Goal: Information Seeking & Learning: Learn about a topic

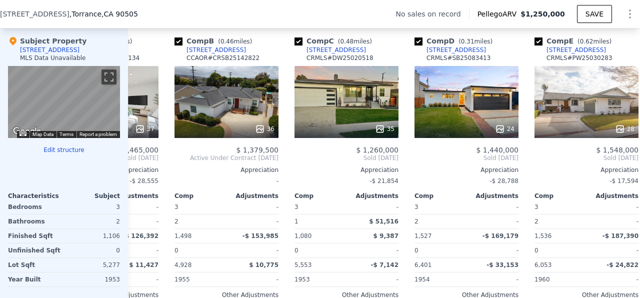
scroll to position [0, 103]
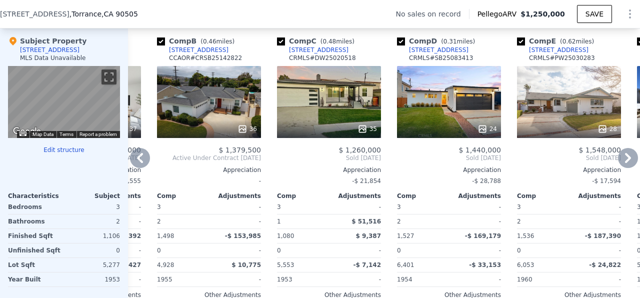
click at [338, 98] on div "35" at bounding box center [329, 102] width 104 height 72
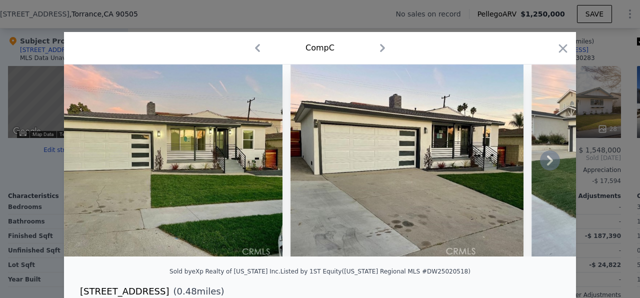
click at [552, 159] on icon at bounding box center [550, 160] width 20 height 20
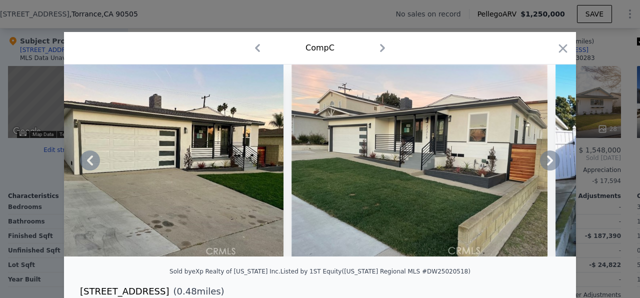
click at [552, 159] on icon at bounding box center [550, 160] width 20 height 20
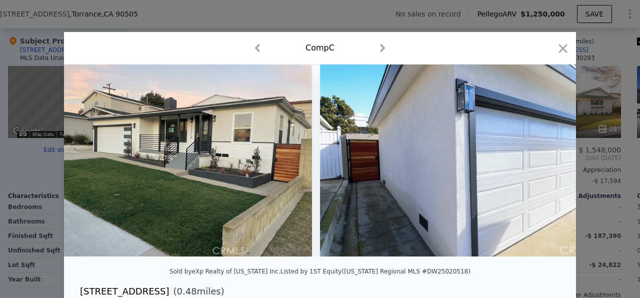
scroll to position [0, 480]
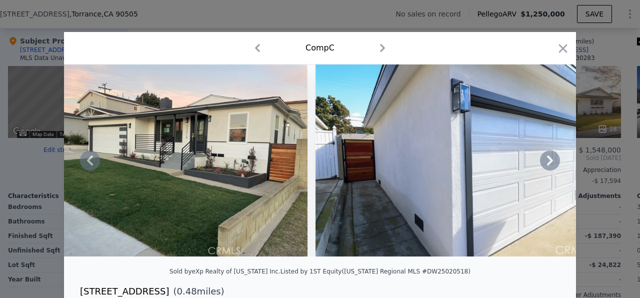
click at [552, 159] on div at bounding box center [320, 160] width 512 height 192
click at [549, 158] on icon at bounding box center [550, 160] width 6 height 10
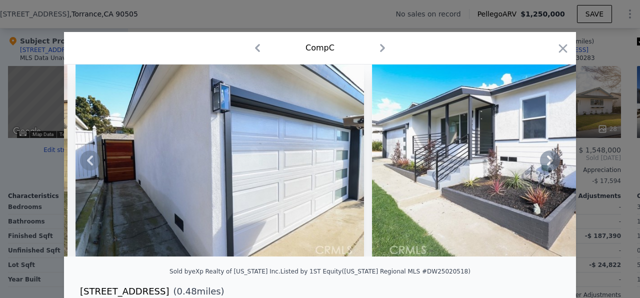
click at [549, 158] on icon at bounding box center [550, 160] width 6 height 10
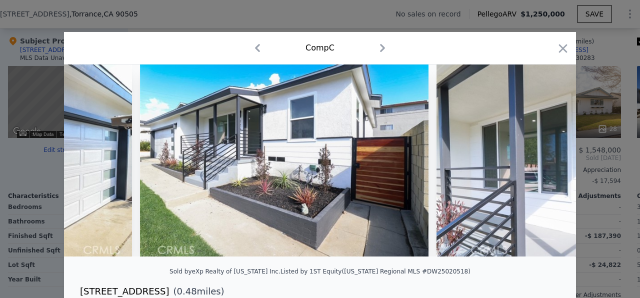
scroll to position [0, 960]
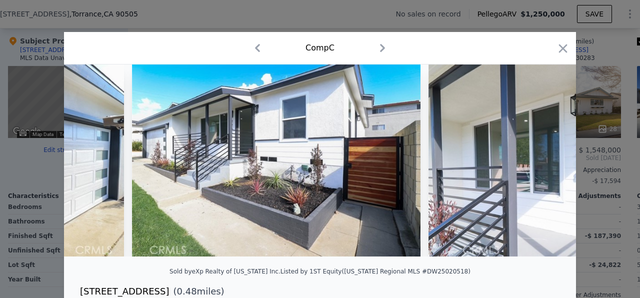
click at [549, 158] on div at bounding box center [320, 160] width 512 height 192
click at [547, 159] on icon at bounding box center [550, 160] width 20 height 20
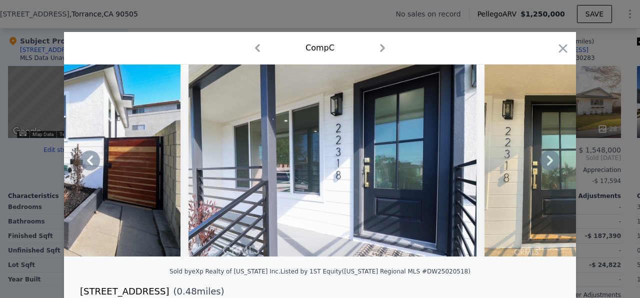
click at [547, 159] on icon at bounding box center [550, 160] width 20 height 20
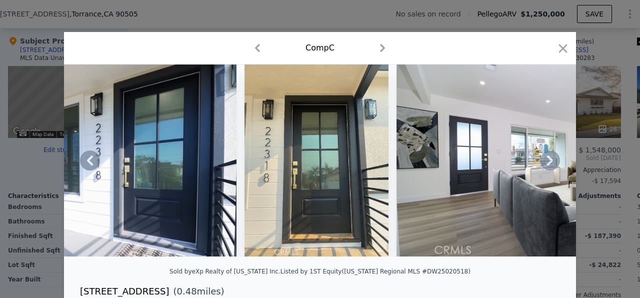
click at [547, 159] on icon at bounding box center [550, 160] width 20 height 20
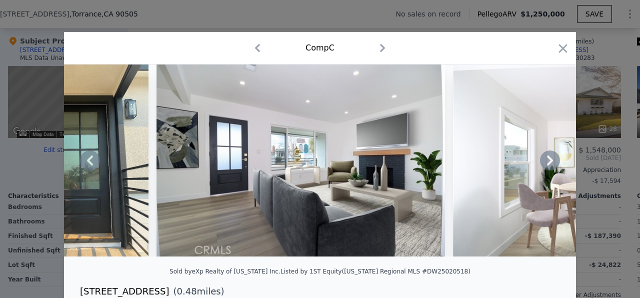
click at [547, 159] on icon at bounding box center [550, 160] width 20 height 20
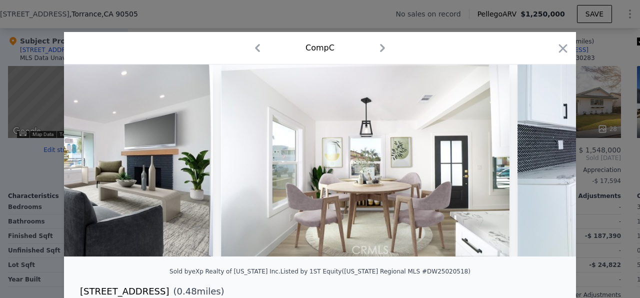
scroll to position [0, 1919]
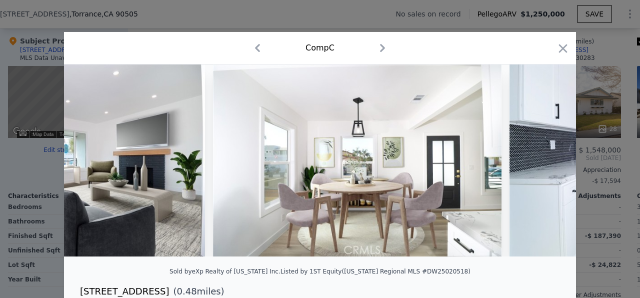
click at [547, 159] on div at bounding box center [320, 160] width 512 height 192
click at [549, 158] on icon at bounding box center [550, 160] width 6 height 10
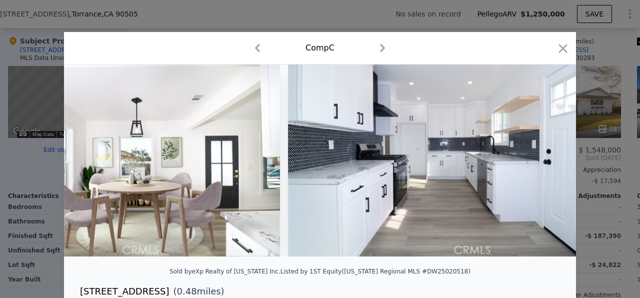
scroll to position [0, 2159]
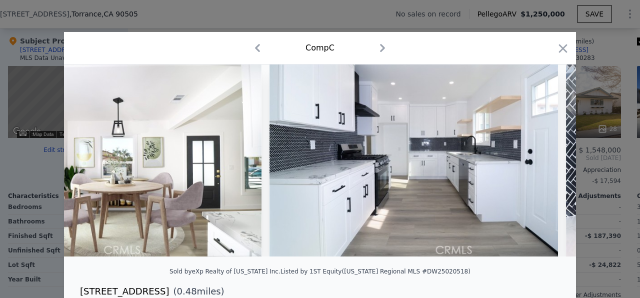
click at [549, 158] on div at bounding box center [320, 160] width 512 height 192
click at [549, 158] on icon at bounding box center [550, 160] width 6 height 10
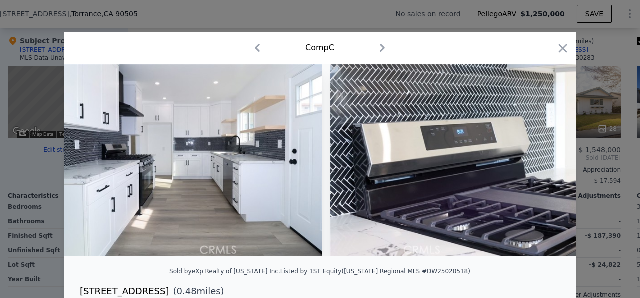
scroll to position [0, 2399]
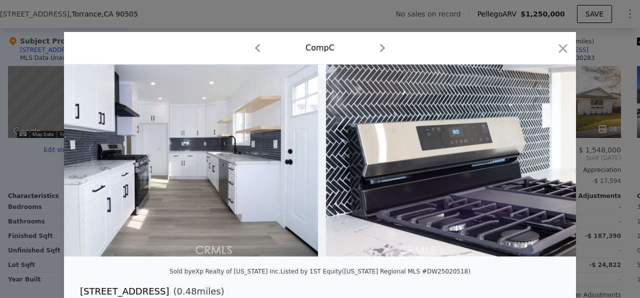
click at [549, 158] on div at bounding box center [320, 160] width 512 height 192
click at [549, 158] on icon at bounding box center [550, 160] width 6 height 10
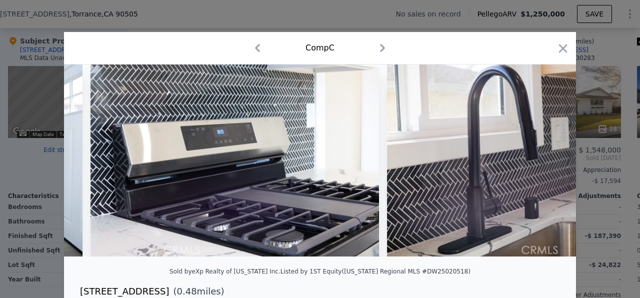
scroll to position [0, 2639]
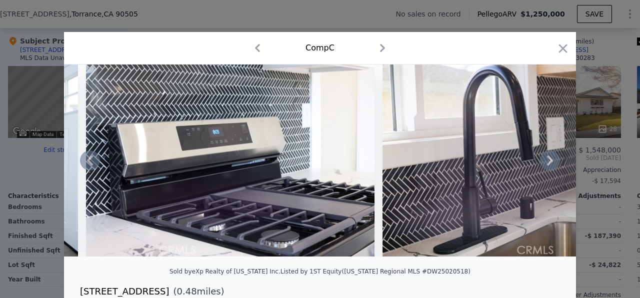
click at [549, 158] on div at bounding box center [320, 160] width 512 height 192
click at [549, 158] on icon at bounding box center [550, 160] width 6 height 10
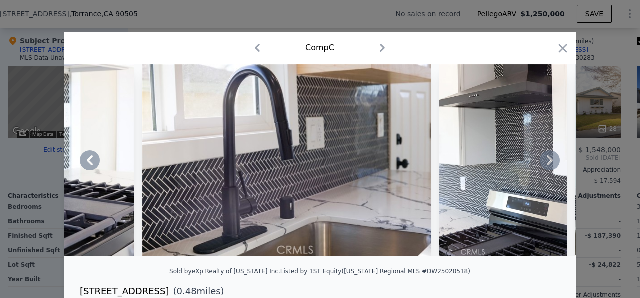
click at [549, 159] on icon at bounding box center [550, 160] width 6 height 10
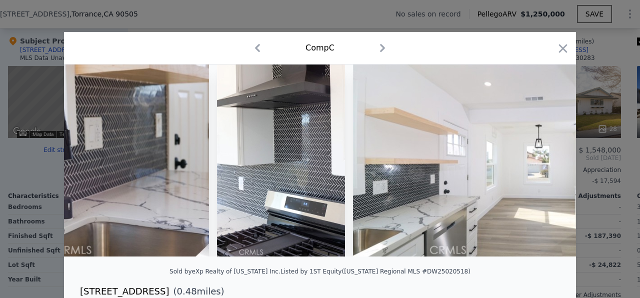
scroll to position [0, 3119]
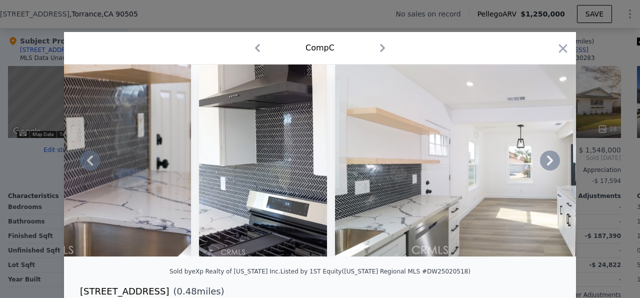
click at [549, 159] on div at bounding box center [320, 160] width 512 height 192
click at [549, 159] on icon at bounding box center [550, 160] width 6 height 10
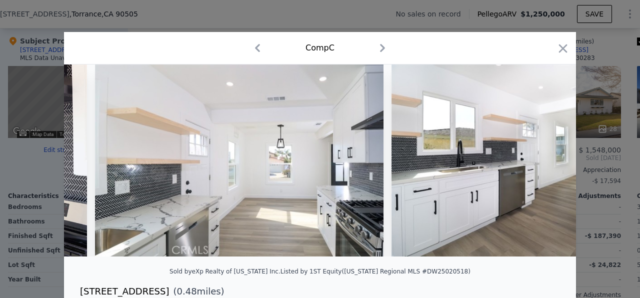
click at [549, 159] on img at bounding box center [535, 160] width 288 height 192
click at [549, 159] on icon at bounding box center [550, 160] width 6 height 10
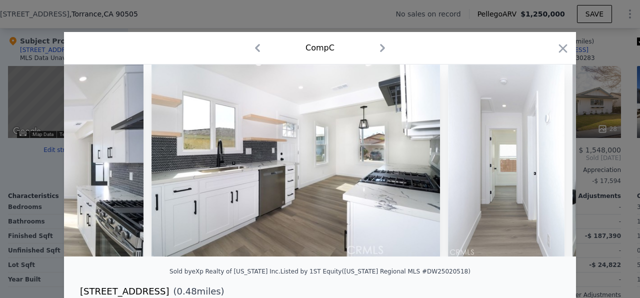
click at [549, 159] on div at bounding box center [320, 160] width 512 height 192
click at [549, 159] on icon at bounding box center [550, 160] width 6 height 10
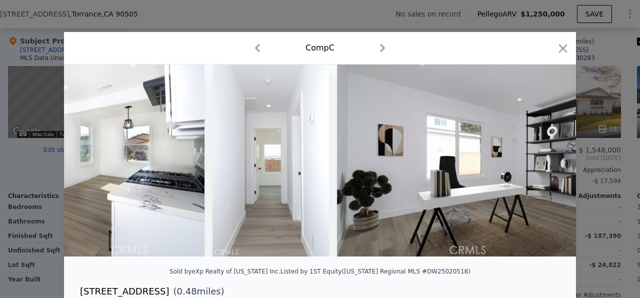
scroll to position [0, 3839]
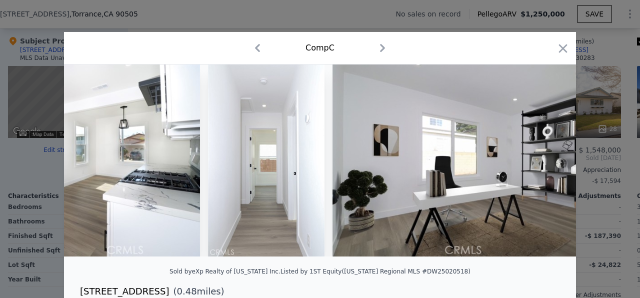
click at [549, 159] on div at bounding box center [320, 160] width 512 height 192
click at [549, 159] on icon at bounding box center [550, 160] width 6 height 10
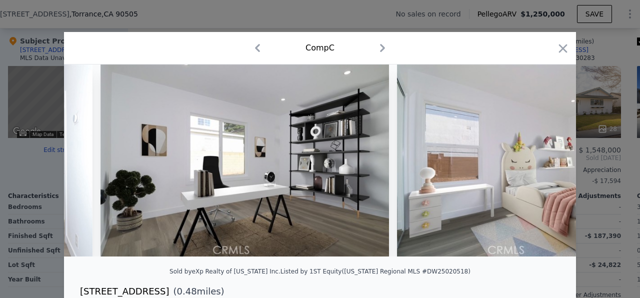
scroll to position [0, 4078]
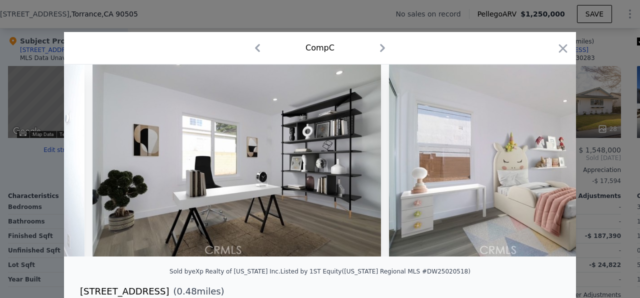
click at [549, 159] on div at bounding box center [320, 160] width 512 height 192
click at [549, 159] on icon at bounding box center [550, 160] width 6 height 10
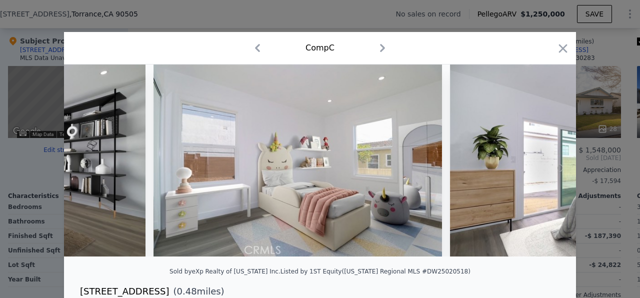
scroll to position [0, 4318]
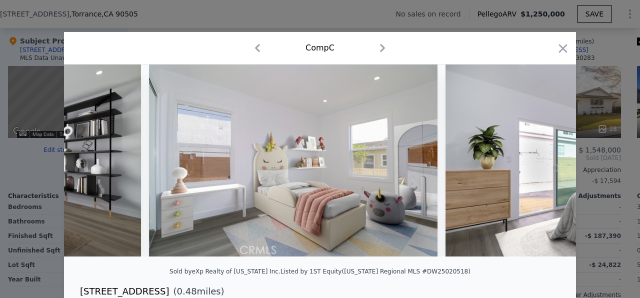
click at [549, 159] on img at bounding box center [589, 160] width 288 height 192
click at [549, 159] on icon at bounding box center [550, 160] width 6 height 10
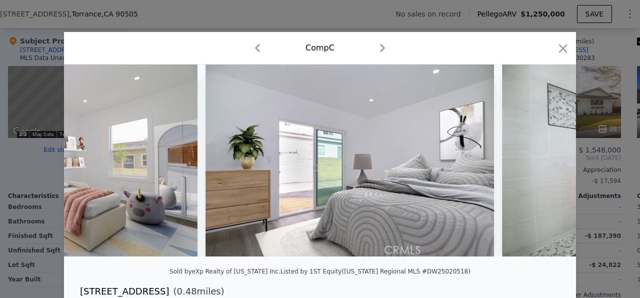
click at [549, 159] on img at bounding box center [646, 160] width 288 height 192
click at [549, 159] on icon at bounding box center [550, 160] width 6 height 10
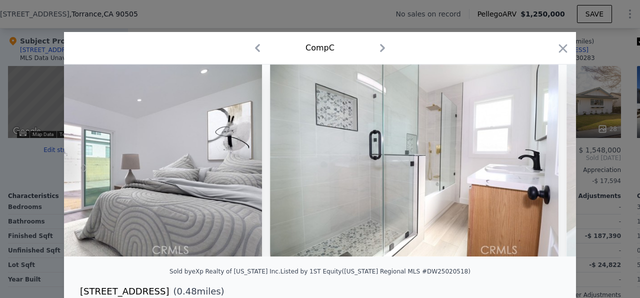
scroll to position [0, 4798]
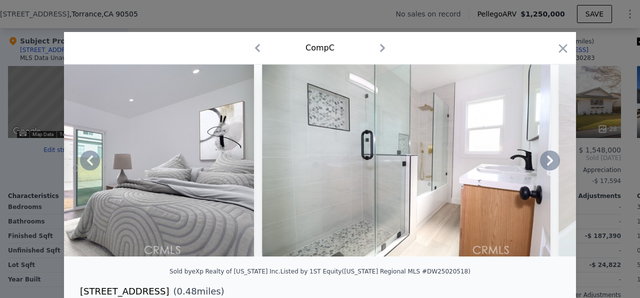
click at [549, 159] on icon at bounding box center [550, 160] width 6 height 10
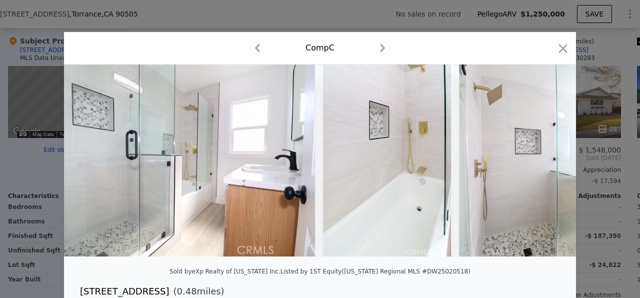
scroll to position [0, 5038]
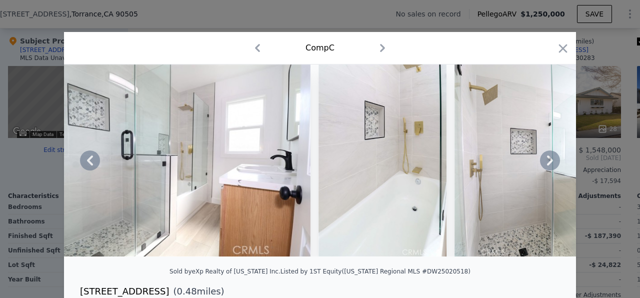
click at [549, 159] on icon at bounding box center [550, 160] width 6 height 10
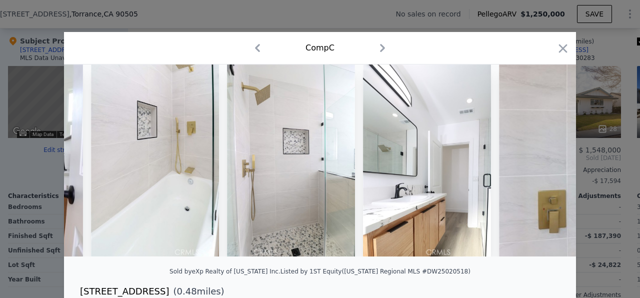
scroll to position [0, 5278]
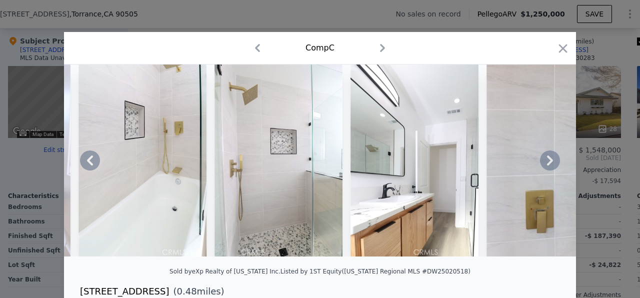
click at [549, 159] on icon at bounding box center [550, 160] width 6 height 10
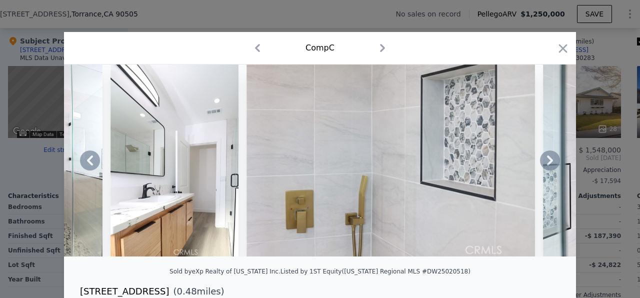
click at [549, 159] on icon at bounding box center [550, 160] width 6 height 10
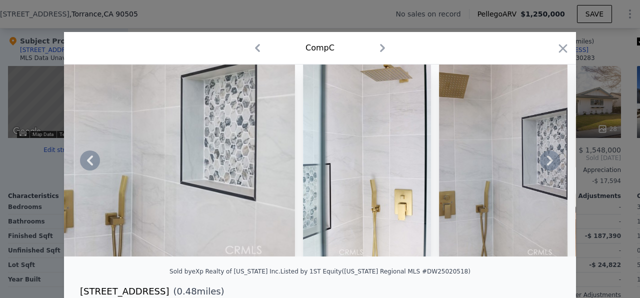
click at [549, 159] on icon at bounding box center [550, 160] width 6 height 10
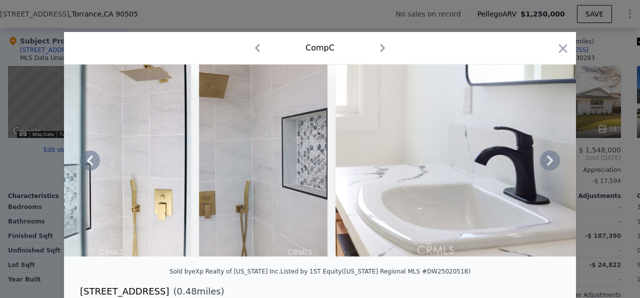
click at [549, 159] on icon at bounding box center [550, 160] width 6 height 10
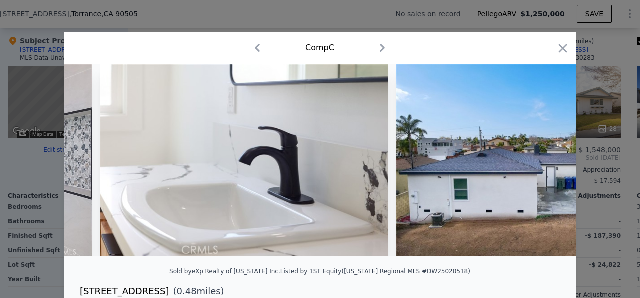
scroll to position [0, 6238]
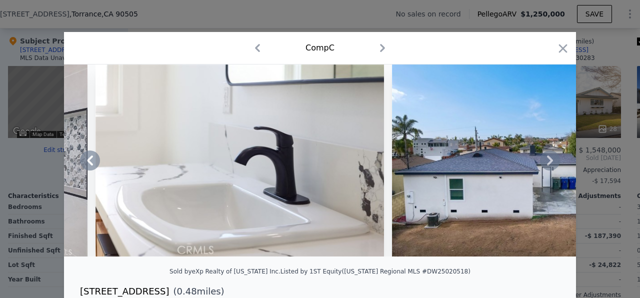
click at [549, 159] on icon at bounding box center [550, 160] width 6 height 10
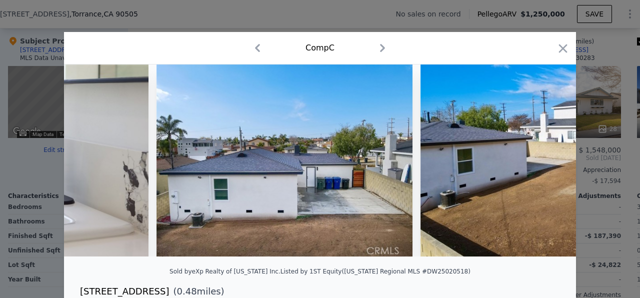
scroll to position [0, 6478]
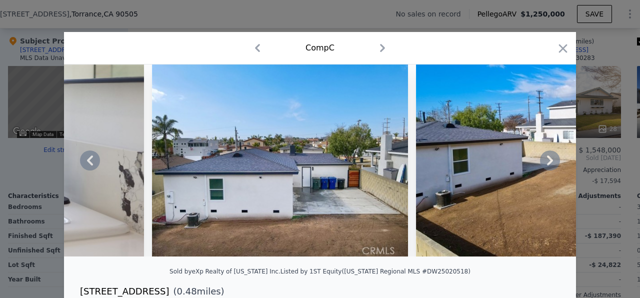
click at [549, 159] on icon at bounding box center [550, 160] width 6 height 10
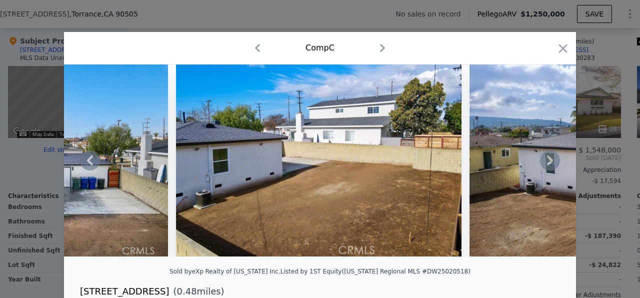
click at [549, 159] on icon at bounding box center [550, 160] width 6 height 10
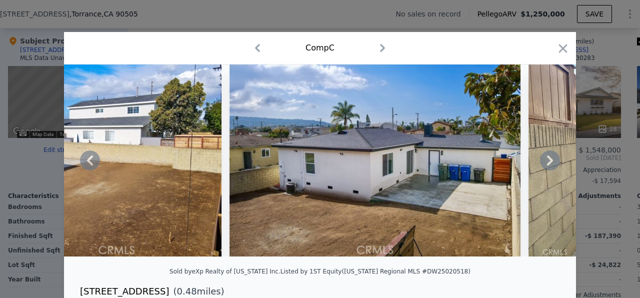
click at [549, 159] on icon at bounding box center [550, 160] width 6 height 10
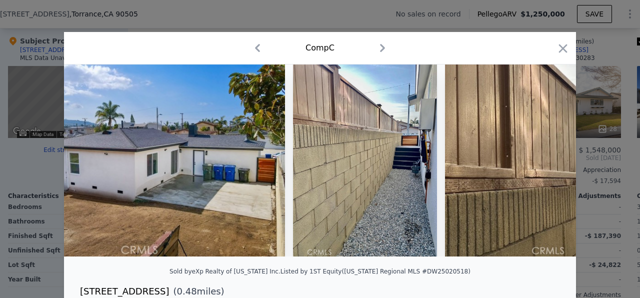
scroll to position [0, 7197]
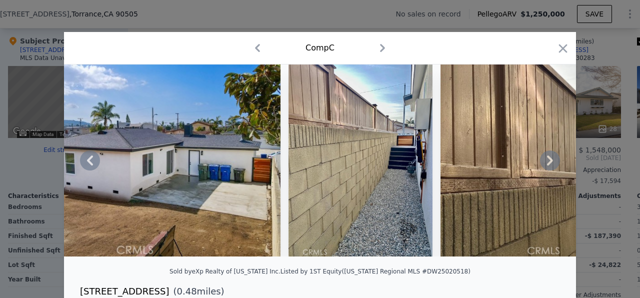
click at [549, 159] on div at bounding box center [320, 160] width 512 height 192
click at [549, 159] on icon at bounding box center [550, 160] width 6 height 10
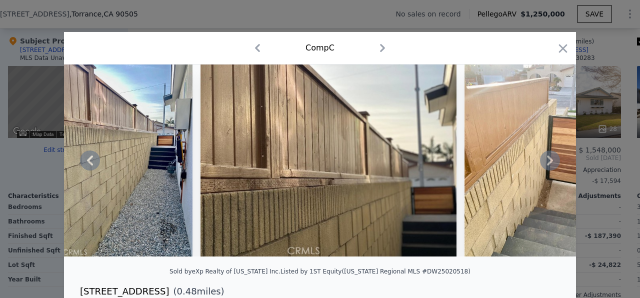
click at [549, 159] on icon at bounding box center [550, 160] width 6 height 10
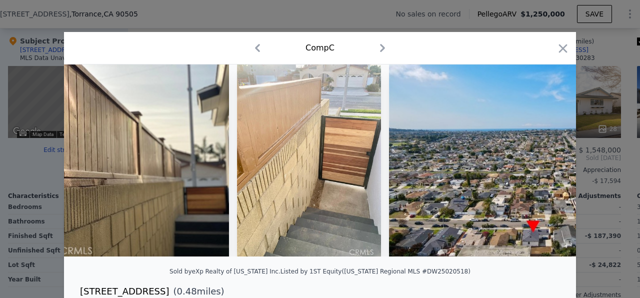
scroll to position [0, 7677]
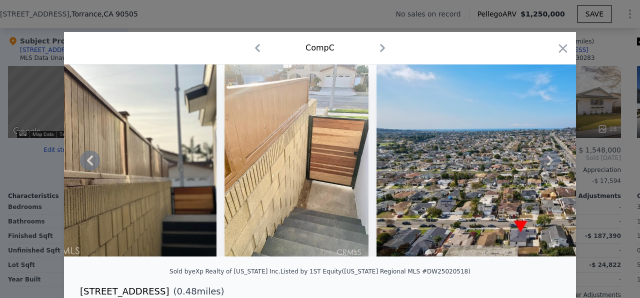
click at [550, 160] on icon at bounding box center [550, 160] width 20 height 20
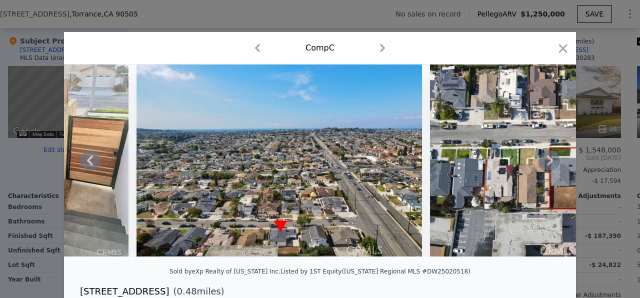
click at [550, 160] on icon at bounding box center [550, 160] width 20 height 20
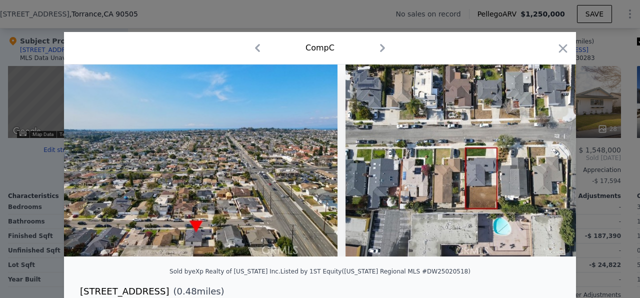
scroll to position [0, 8027]
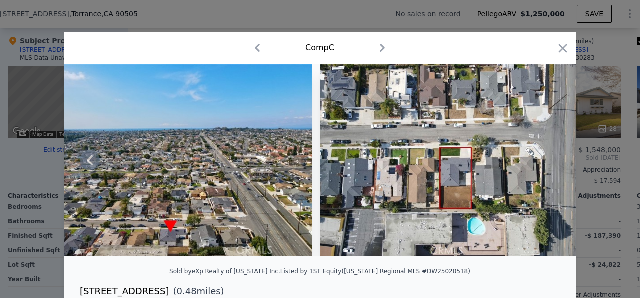
click at [550, 160] on img at bounding box center [448, 160] width 256 height 192
click at [565, 48] on icon "button" at bounding box center [563, 48] width 14 height 14
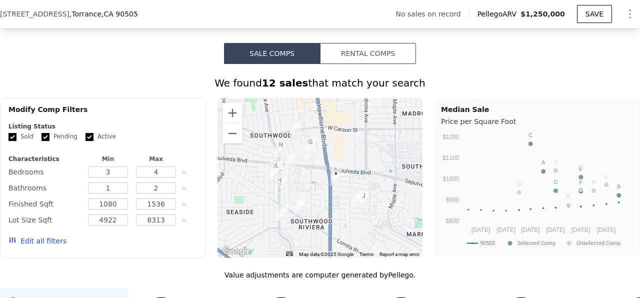
scroll to position [704, 0]
